Goal: Navigation & Orientation: Go to known website

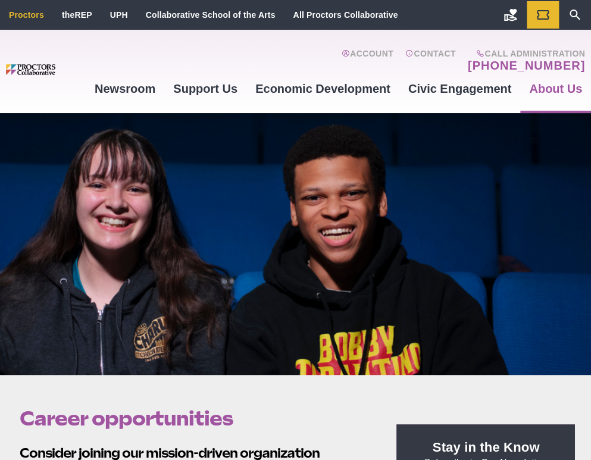
click at [33, 12] on link "Proctors" at bounding box center [26, 15] width 35 height 10
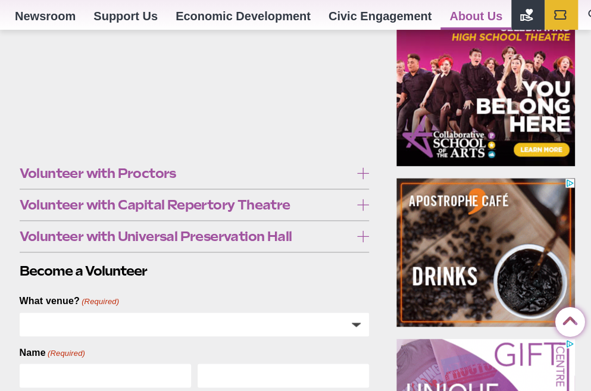
scroll to position [416, 0]
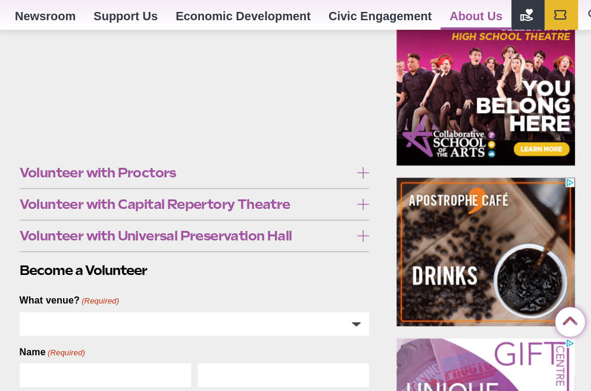
click at [360, 171] on icon at bounding box center [363, 173] width 12 height 12
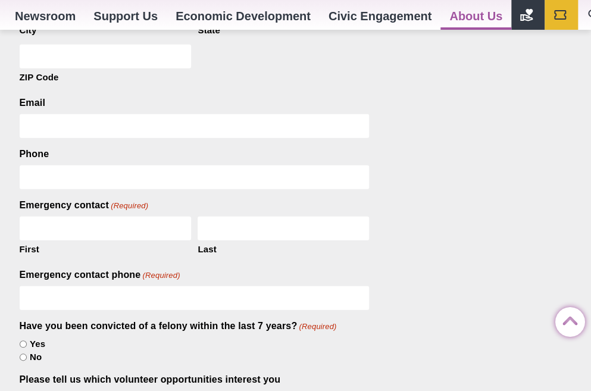
scroll to position [1011, 0]
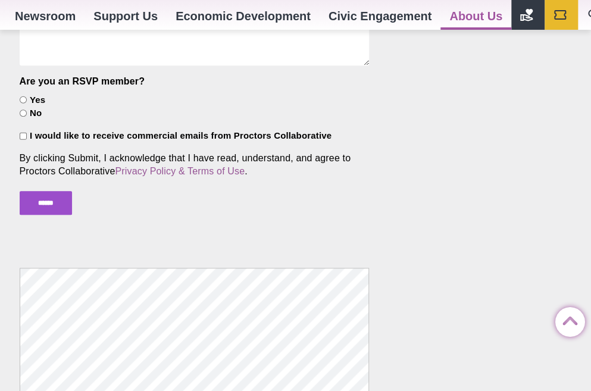
scroll to position [1665, 0]
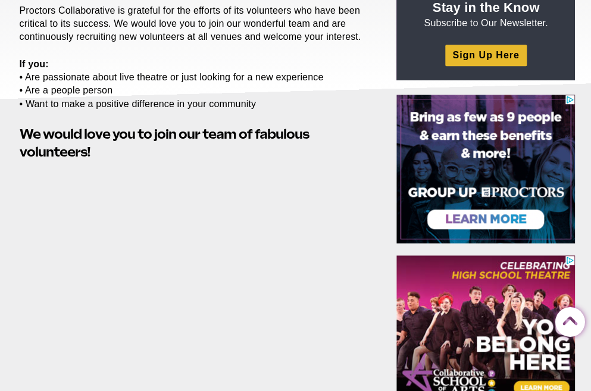
scroll to position [0, 0]
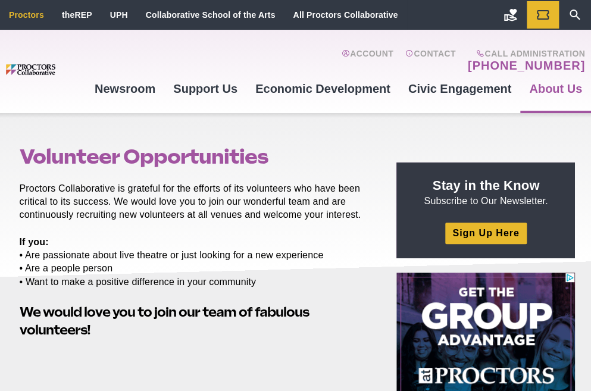
click at [15, 10] on link "Proctors" at bounding box center [26, 15] width 35 height 10
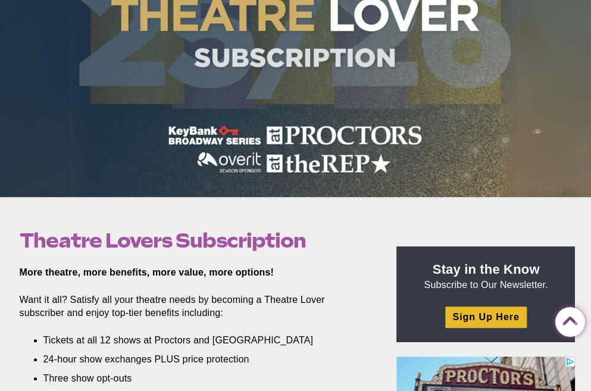
scroll to position [297, 0]
